Goal: Answer question/provide support: Share knowledge or assist other users

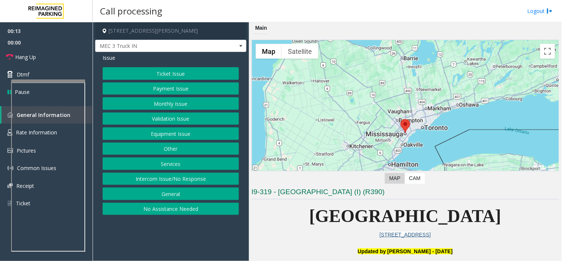
click at [175, 163] on button "Services" at bounding box center [171, 163] width 136 height 13
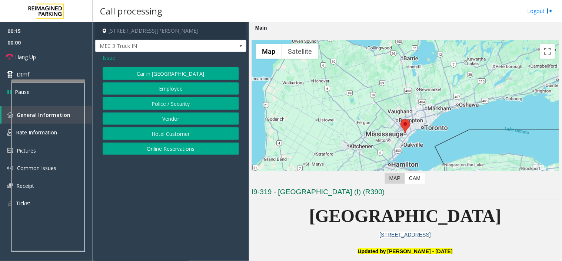
click at [175, 120] on button "Vendor" at bounding box center [171, 118] width 136 height 13
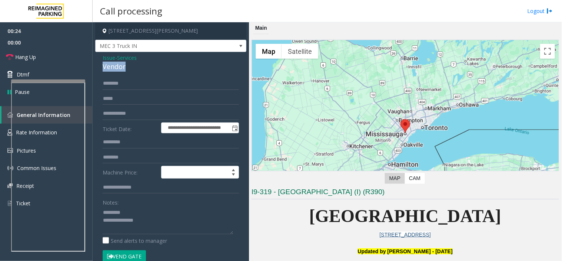
drag, startPoint x: 101, startPoint y: 67, endPoint x: 139, endPoint y: 68, distance: 37.4
click at [139, 68] on div "**********" at bounding box center [170, 193] width 151 height 283
click at [139, 252] on button "Vend Gate" at bounding box center [124, 256] width 43 height 13
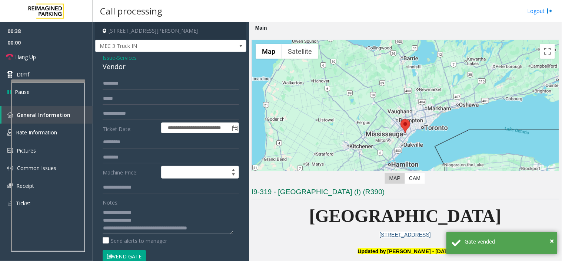
click at [139, 208] on textarea at bounding box center [168, 220] width 130 height 28
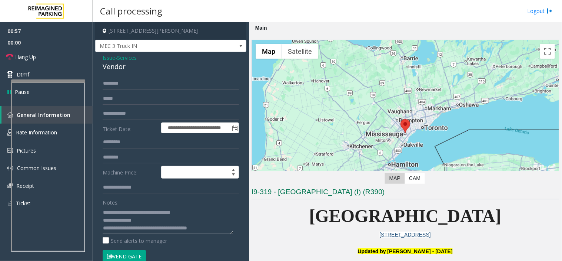
drag, startPoint x: 151, startPoint y: 214, endPoint x: 168, endPoint y: 213, distance: 17.1
click at [168, 213] on textarea at bounding box center [168, 220] width 130 height 28
click at [32, 59] on span "Hang Up" at bounding box center [25, 57] width 21 height 8
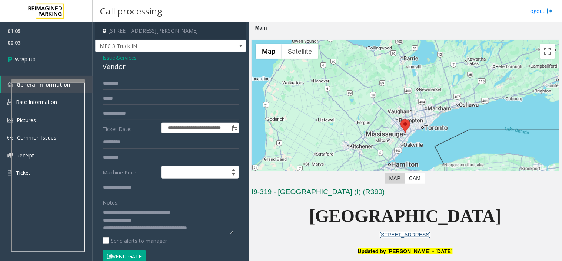
click at [160, 215] on textarea at bounding box center [168, 220] width 130 height 28
click at [197, 209] on textarea at bounding box center [168, 220] width 130 height 28
drag, startPoint x: 143, startPoint y: 227, endPoint x: 84, endPoint y: 227, distance: 59.3
click at [93, 145] on div "**********" at bounding box center [328, 130] width 470 height 261
type textarea "**********"
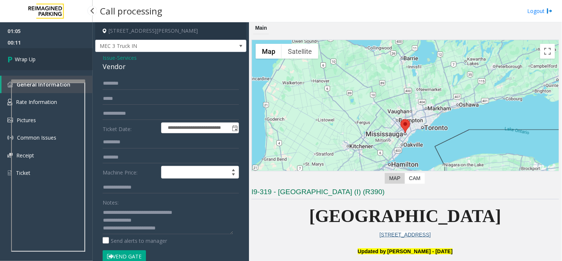
click at [40, 65] on link "Wrap Up" at bounding box center [46, 59] width 93 height 22
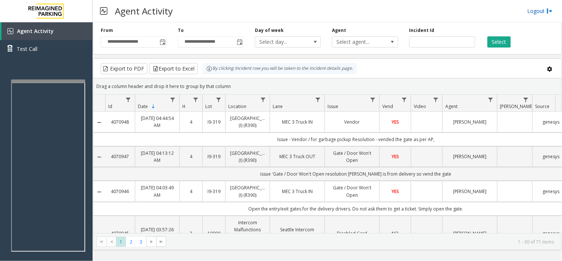
click at [529, 14] on link "Logout" at bounding box center [540, 11] width 25 height 8
